Goal: Task Accomplishment & Management: Use online tool/utility

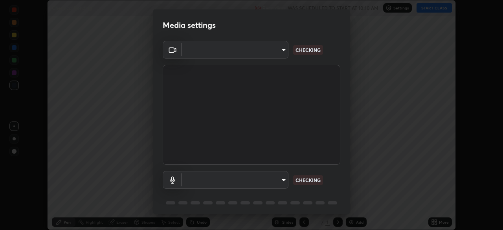
scroll to position [230, 503]
type input "a3d1e63d3991e7523db5491010b6dcb93186c3c444486d9abc4830aae806e346"
type input "4911c24677a320ea05971e84c4a145a251b81c40be67ca7b2c4a6bbeca56c929"
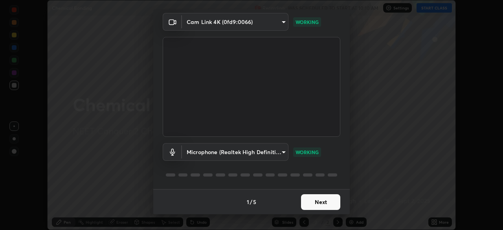
click at [318, 200] on button "Next" at bounding box center [320, 202] width 39 height 16
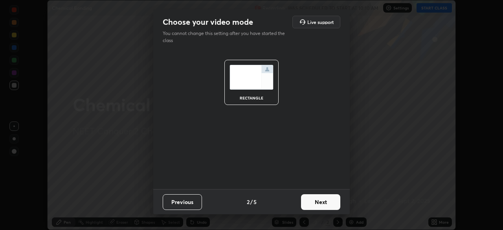
click at [325, 202] on button "Next" at bounding box center [320, 202] width 39 height 16
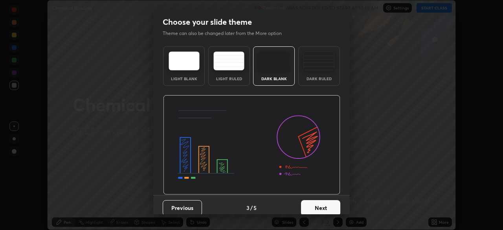
click at [315, 74] on div "Dark Ruled" at bounding box center [319, 65] width 42 height 39
click at [320, 206] on button "Next" at bounding box center [320, 208] width 39 height 16
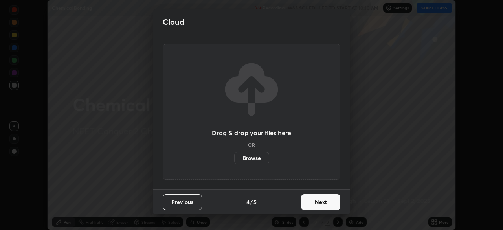
click at [322, 202] on button "Next" at bounding box center [320, 202] width 39 height 16
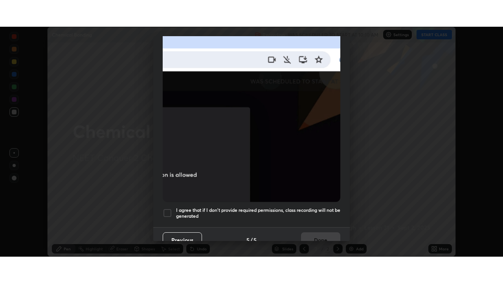
scroll to position [188, 0]
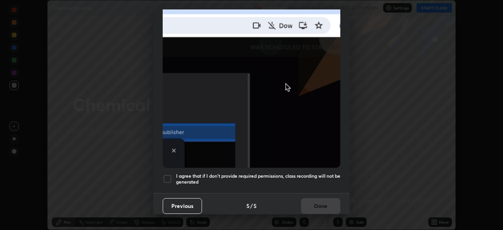
click at [168, 174] on div at bounding box center [167, 178] width 9 height 9
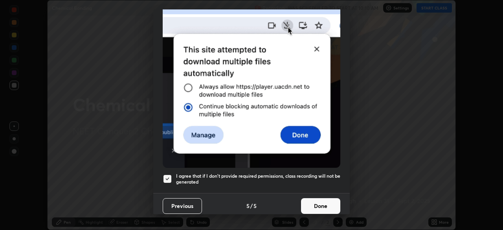
click at [311, 204] on button "Done" at bounding box center [320, 206] width 39 height 16
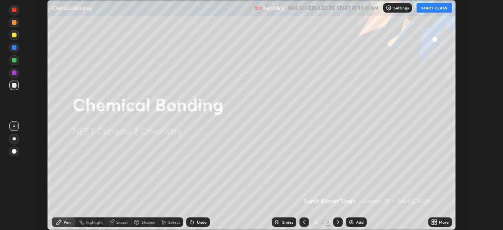
click at [433, 221] on icon at bounding box center [433, 221] width 2 height 2
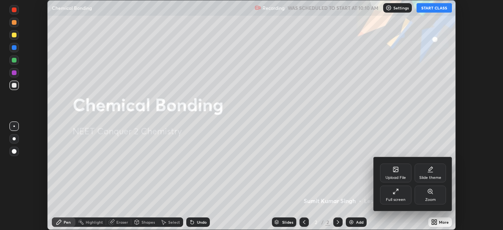
click at [392, 195] on div "Full screen" at bounding box center [395, 195] width 31 height 19
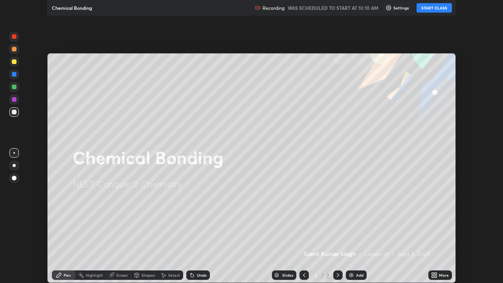
scroll to position [283, 503]
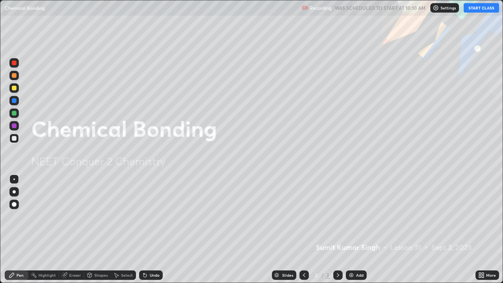
click at [479, 9] on button "START CLASS" at bounding box center [481, 7] width 35 height 9
click at [349, 230] on img at bounding box center [351, 275] width 6 height 6
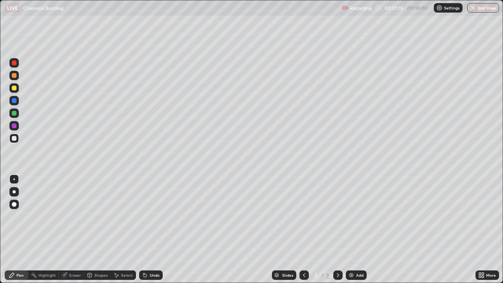
click at [147, 230] on div "Undo" at bounding box center [151, 274] width 24 height 9
click at [148, 230] on div "Undo" at bounding box center [151, 274] width 24 height 9
click at [15, 203] on div at bounding box center [14, 204] width 5 height 5
click at [151, 230] on div "Undo" at bounding box center [155, 275] width 10 height 4
click at [338, 230] on icon at bounding box center [338, 275] width 6 height 6
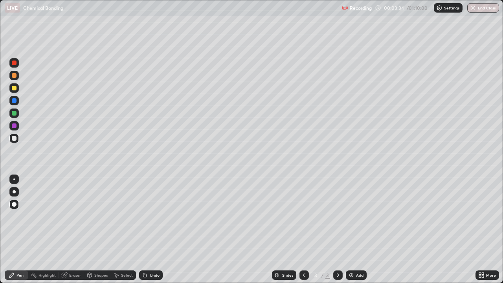
click at [349, 230] on img at bounding box center [351, 275] width 6 height 6
click at [147, 230] on div "Undo" at bounding box center [151, 274] width 24 height 9
click at [148, 230] on div "Undo" at bounding box center [151, 274] width 24 height 9
click at [348, 230] on img at bounding box center [351, 275] width 6 height 6
click at [302, 230] on icon at bounding box center [304, 275] width 6 height 6
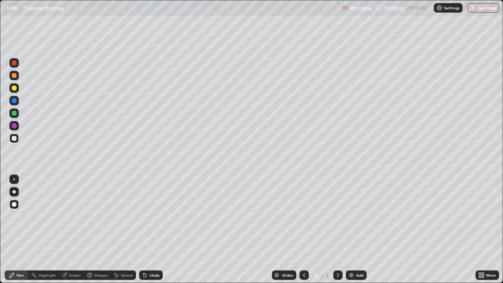
click at [337, 230] on icon at bounding box center [338, 275] width 6 height 6
click at [350, 230] on img at bounding box center [351, 275] width 6 height 6
click at [16, 126] on div at bounding box center [14, 125] width 5 height 5
click at [151, 230] on div "Undo" at bounding box center [155, 275] width 10 height 4
click at [150, 230] on div "Undo" at bounding box center [155, 275] width 10 height 4
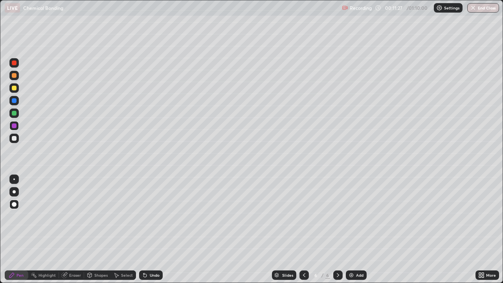
click at [147, 230] on div "Undo" at bounding box center [151, 274] width 24 height 9
click at [16, 139] on div at bounding box center [14, 138] width 5 height 5
click at [12, 115] on div at bounding box center [13, 113] width 9 height 9
click at [68, 230] on div "Eraser" at bounding box center [71, 274] width 25 height 9
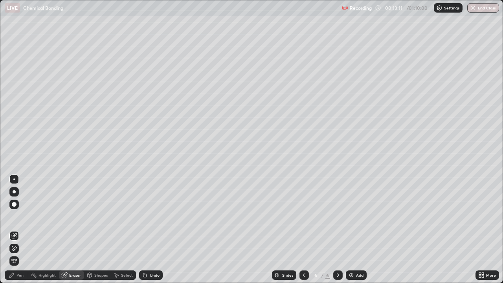
click at [22, 230] on div "Pen" at bounding box center [20, 275] width 7 height 4
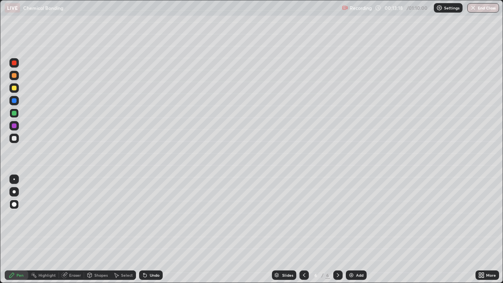
click at [13, 140] on div at bounding box center [14, 138] width 5 height 5
click at [304, 230] on icon at bounding box center [304, 275] width 6 height 6
click at [301, 230] on icon at bounding box center [304, 275] width 6 height 6
click at [337, 230] on icon at bounding box center [338, 275] width 6 height 6
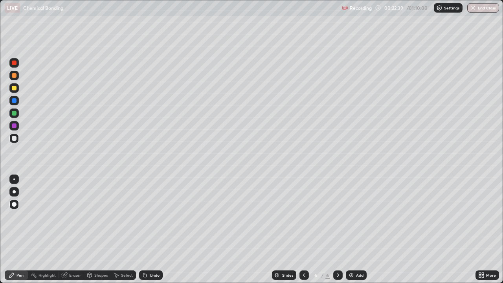
click at [349, 230] on img at bounding box center [351, 275] width 6 height 6
click at [303, 230] on icon at bounding box center [304, 275] width 6 height 6
click at [337, 230] on icon at bounding box center [338, 275] width 6 height 6
click at [12, 127] on div at bounding box center [14, 125] width 5 height 5
click at [15, 63] on div at bounding box center [14, 63] width 5 height 5
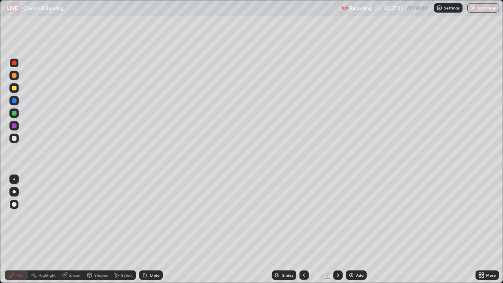
click at [349, 230] on img at bounding box center [351, 275] width 6 height 6
click at [14, 139] on div at bounding box center [14, 138] width 5 height 5
click at [13, 127] on div at bounding box center [14, 125] width 5 height 5
click at [351, 230] on img at bounding box center [351, 275] width 6 height 6
click at [300, 230] on div at bounding box center [304, 274] width 9 height 9
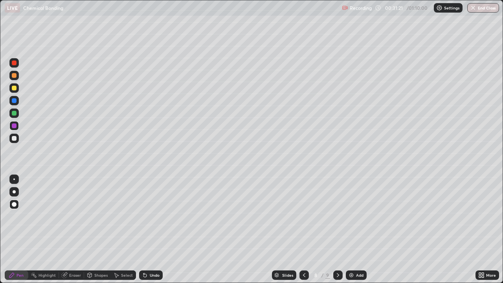
click at [338, 230] on icon at bounding box center [338, 275] width 6 height 6
click at [353, 230] on div "Add" at bounding box center [356, 274] width 21 height 9
click at [14, 138] on div at bounding box center [14, 138] width 5 height 5
click at [52, 230] on div "Highlight" at bounding box center [43, 274] width 31 height 9
click at [12, 230] on icon at bounding box center [12, 275] width 6 height 6
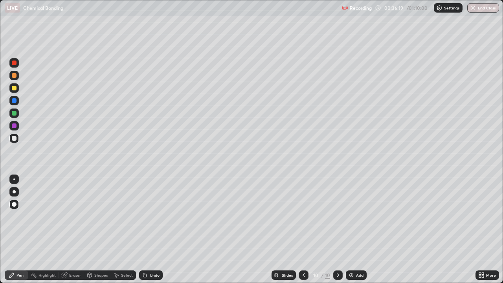
click at [15, 127] on div at bounding box center [14, 125] width 5 height 5
click at [350, 230] on img at bounding box center [351, 275] width 6 height 6
click at [14, 138] on div at bounding box center [14, 138] width 5 height 5
click at [12, 101] on div at bounding box center [14, 100] width 5 height 5
click at [349, 230] on img at bounding box center [351, 275] width 6 height 6
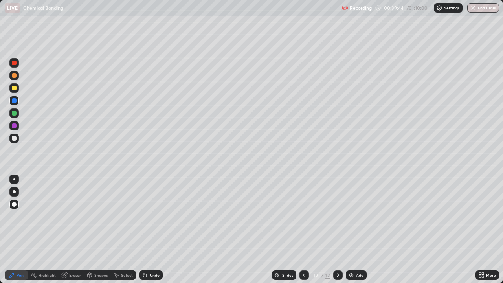
click at [12, 126] on div at bounding box center [14, 125] width 5 height 5
click at [15, 114] on div at bounding box center [14, 113] width 5 height 5
click at [15, 138] on div at bounding box center [14, 138] width 5 height 5
click at [302, 230] on icon at bounding box center [304, 275] width 6 height 6
click at [304, 230] on icon at bounding box center [304, 275] width 6 height 6
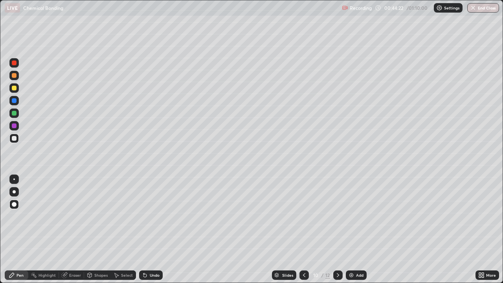
click at [304, 230] on icon at bounding box center [304, 275] width 6 height 6
click at [337, 230] on icon at bounding box center [338, 275] width 2 height 4
click at [340, 230] on div at bounding box center [337, 274] width 9 height 9
click at [342, 230] on div "Slides 10 / 12 Add" at bounding box center [319, 275] width 313 height 16
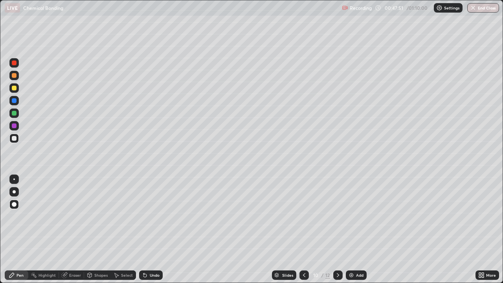
click at [340, 230] on div at bounding box center [337, 274] width 9 height 9
click at [336, 230] on div at bounding box center [337, 274] width 9 height 9
click at [350, 230] on img at bounding box center [351, 275] width 6 height 6
click at [340, 230] on icon at bounding box center [338, 275] width 6 height 6
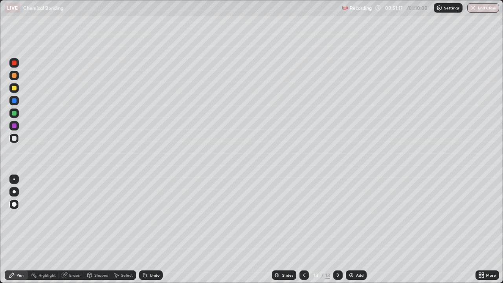
click at [350, 230] on img at bounding box center [351, 275] width 6 height 6
click at [16, 126] on div at bounding box center [14, 125] width 5 height 5
click at [16, 138] on div at bounding box center [14, 138] width 5 height 5
click at [351, 230] on img at bounding box center [351, 275] width 6 height 6
click at [13, 126] on div at bounding box center [14, 125] width 5 height 5
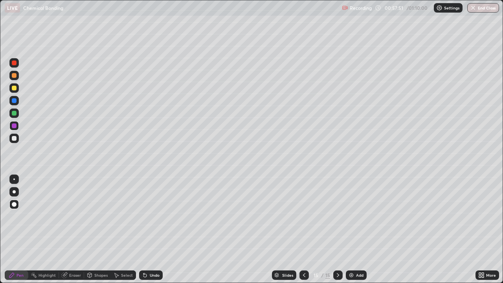
click at [353, 230] on img at bounding box center [351, 275] width 6 height 6
click at [13, 206] on div at bounding box center [14, 204] width 5 height 5
click at [15, 139] on div at bounding box center [14, 138] width 5 height 5
click at [351, 230] on img at bounding box center [351, 275] width 6 height 6
click at [14, 127] on div at bounding box center [14, 125] width 5 height 5
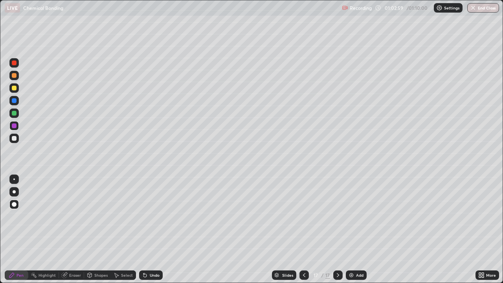
click at [150, 230] on div "Undo" at bounding box center [155, 275] width 10 height 4
click at [69, 230] on div "Eraser" at bounding box center [71, 274] width 25 height 9
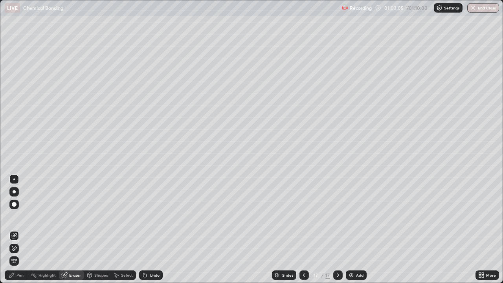
click at [17, 230] on div "Pen" at bounding box center [17, 274] width 24 height 9
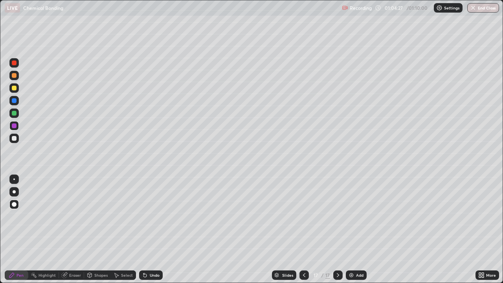
click at [304, 230] on icon at bounding box center [304, 275] width 6 height 6
click at [337, 230] on icon at bounding box center [338, 275] width 6 height 6
click at [303, 230] on icon at bounding box center [304, 275] width 6 height 6
click at [313, 230] on div "16" at bounding box center [316, 275] width 8 height 5
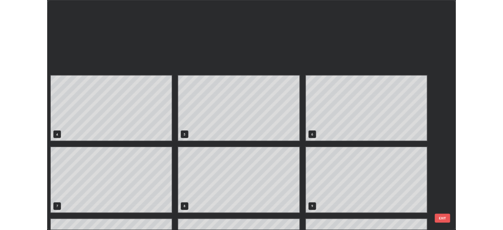
scroll to position [280, 499]
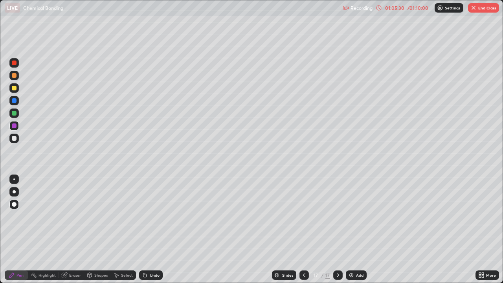
click at [339, 230] on icon at bounding box center [338, 275] width 6 height 6
click at [304, 230] on icon at bounding box center [304, 275] width 6 height 6
click at [337, 230] on icon at bounding box center [338, 275] width 6 height 6
click at [304, 230] on icon at bounding box center [304, 275] width 6 height 6
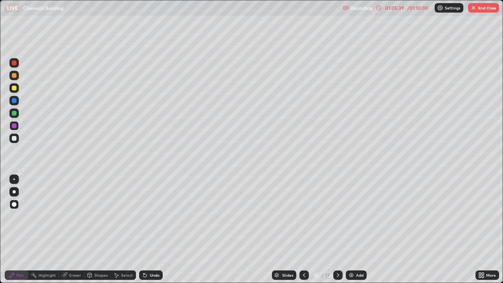
click at [337, 230] on icon at bounding box center [338, 275] width 6 height 6
click at [335, 230] on icon at bounding box center [338, 275] width 6 height 6
click at [480, 9] on button "End Class" at bounding box center [483, 7] width 31 height 9
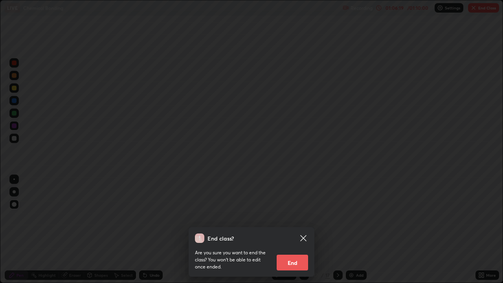
click at [299, 230] on button "End" at bounding box center [292, 263] width 31 height 16
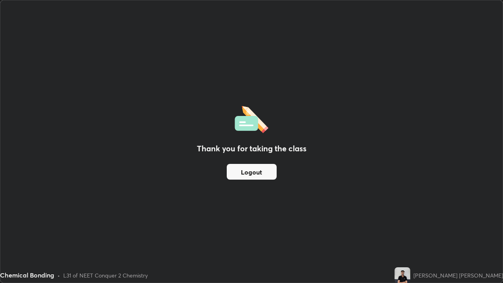
click at [273, 173] on button "Logout" at bounding box center [252, 172] width 50 height 16
click at [275, 172] on button "Logout" at bounding box center [252, 172] width 50 height 16
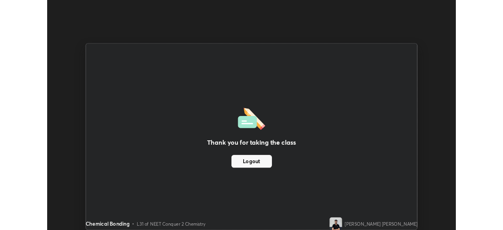
scroll to position [39084, 38811]
